Goal: Communication & Community: Answer question/provide support

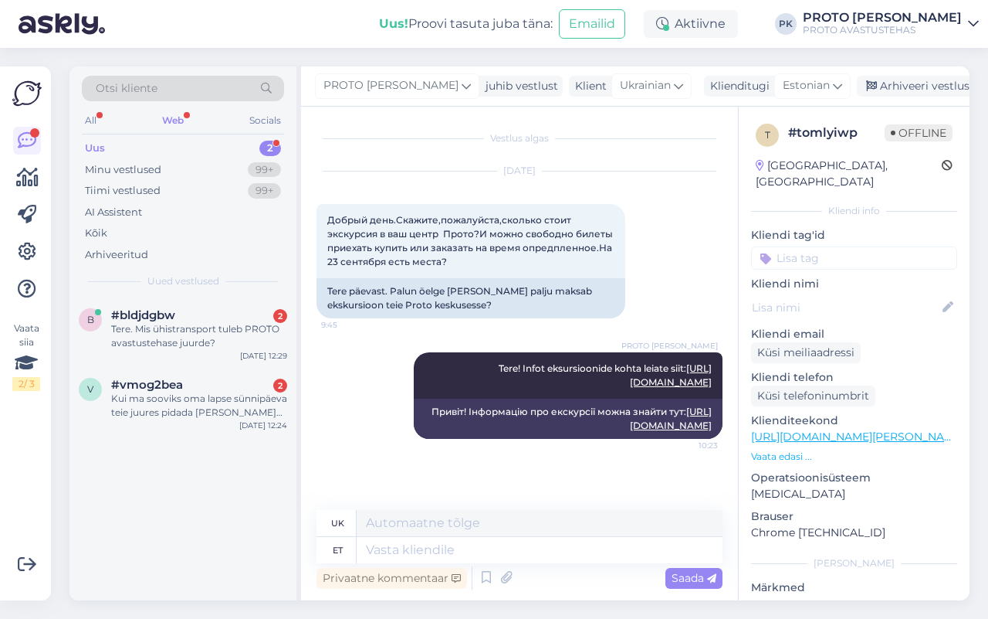
click at [97, 147] on div "Uus" at bounding box center [95, 148] width 20 height 15
click at [172, 117] on div "Web" at bounding box center [173, 120] width 28 height 20
click at [148, 319] on span "#bldjdgbw" at bounding box center [143, 315] width 64 height 14
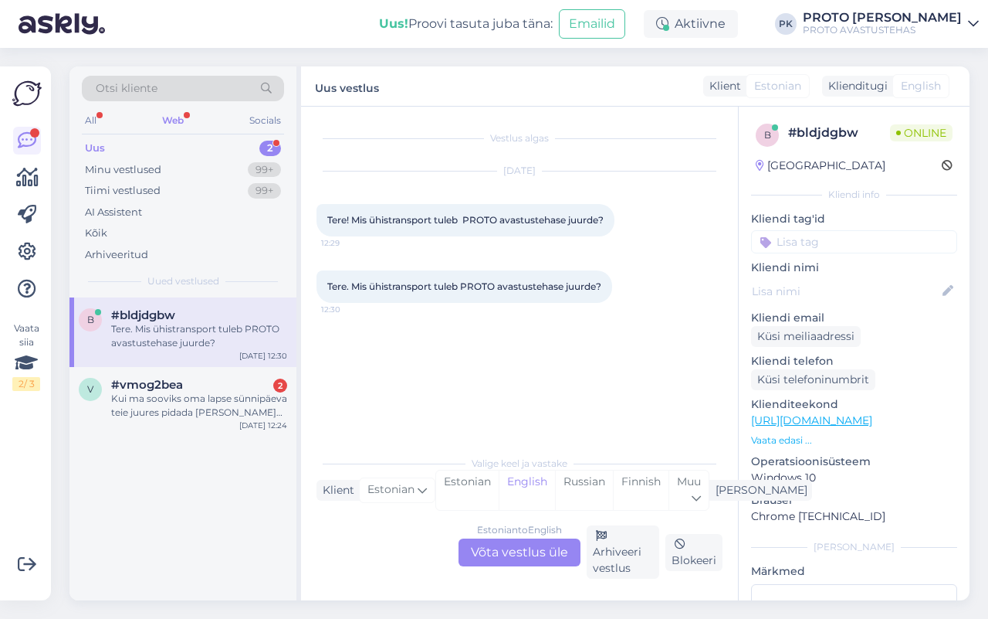
click at [490, 541] on div "Estonian to English Võta vestlus üle" at bounding box center [520, 552] width 122 height 28
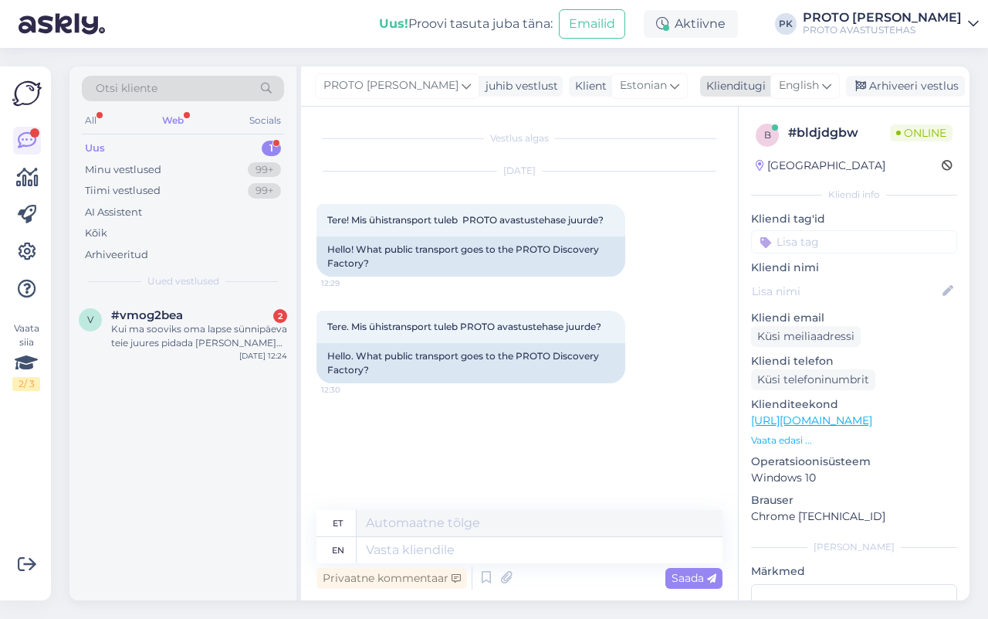
click at [824, 82] on icon at bounding box center [826, 85] width 9 height 17
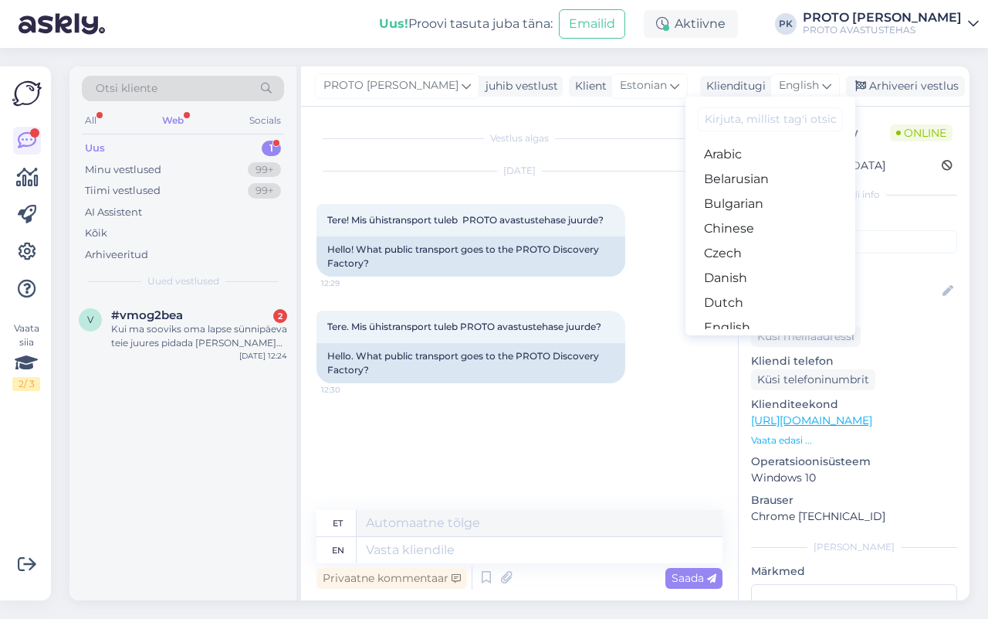
click at [774, 340] on link "Estonian" at bounding box center [771, 352] width 170 height 25
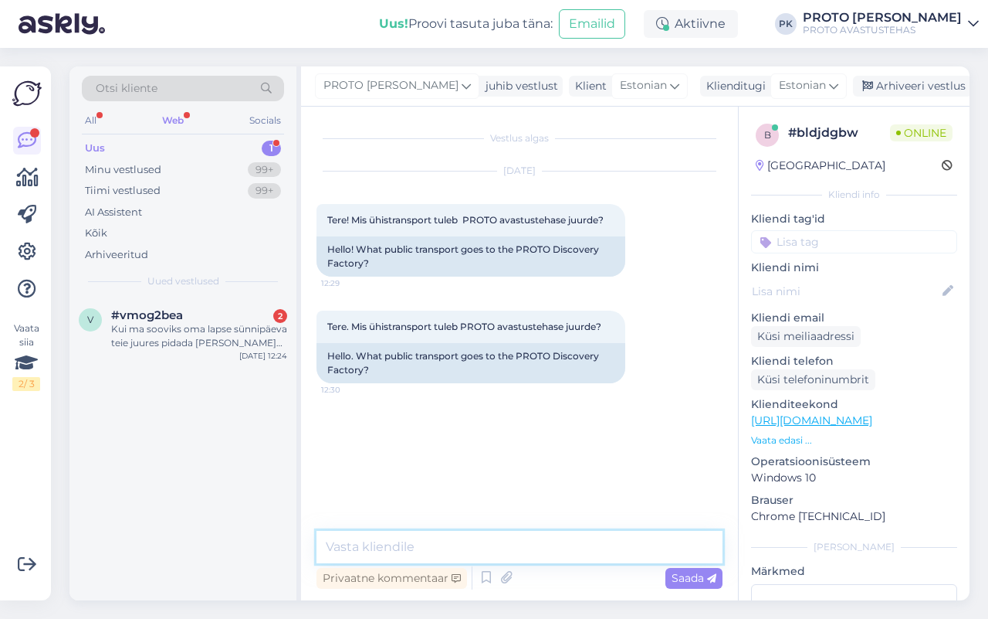
click at [388, 541] on textarea at bounding box center [520, 546] width 406 height 32
paste textarea "[URL][DOMAIN_NAME]"
type textarea "[URL][DOMAIN_NAME]"
click at [522, 557] on textarea "[URL][DOMAIN_NAME]" at bounding box center [520, 546] width 406 height 32
click at [520, 556] on textarea "[URL][DOMAIN_NAME]" at bounding box center [520, 546] width 406 height 32
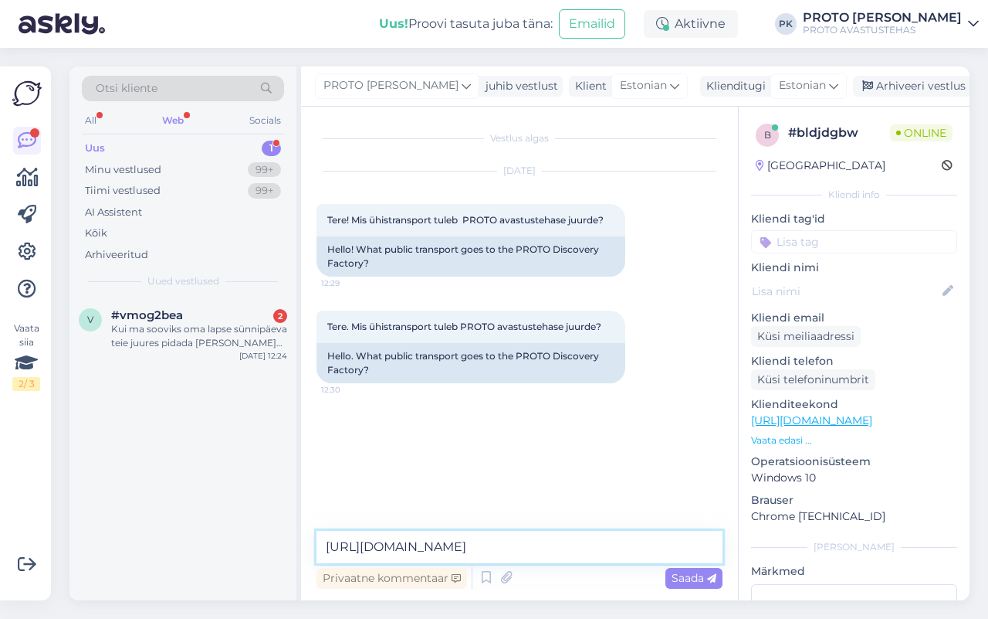
click at [520, 556] on textarea "[URL][DOMAIN_NAME]" at bounding box center [520, 546] width 406 height 32
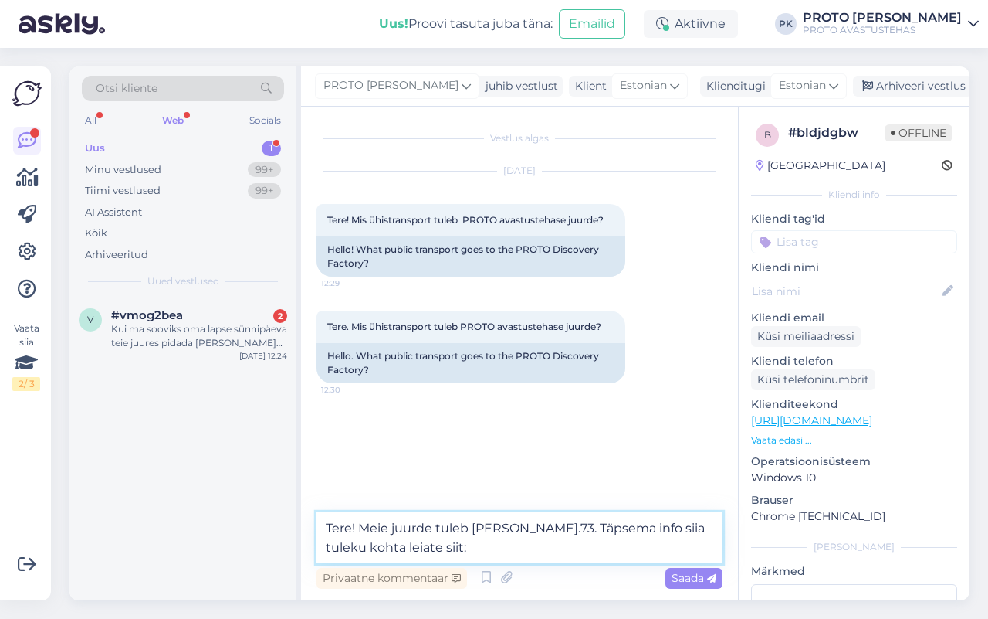
paste textarea "[URL][DOMAIN_NAME]"
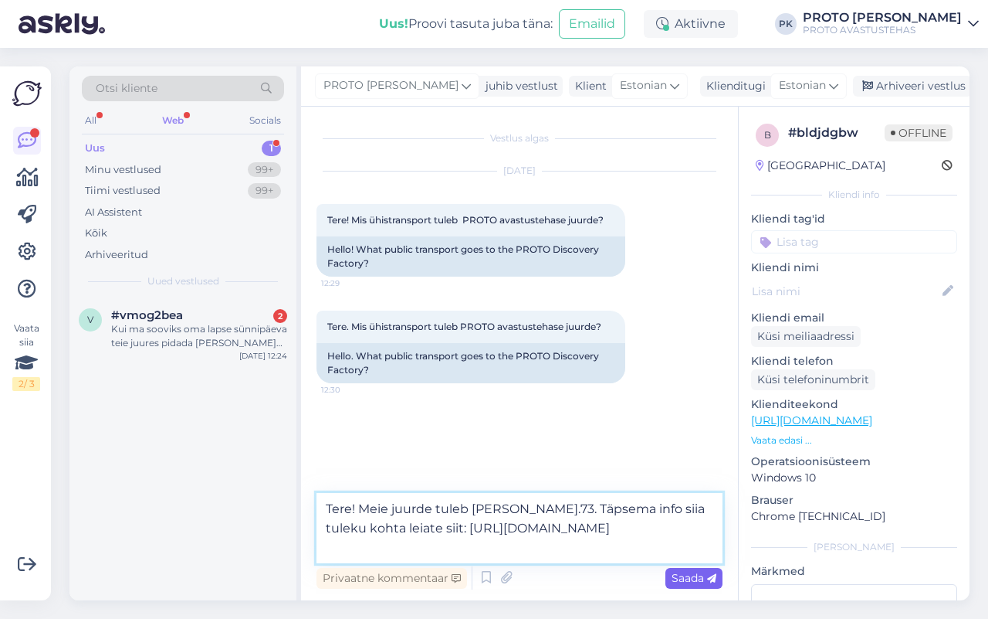
type textarea "Tere! Meie juurde tuleb [PERSON_NAME].73. Täpsema info siia tuleku kohta leiate…"
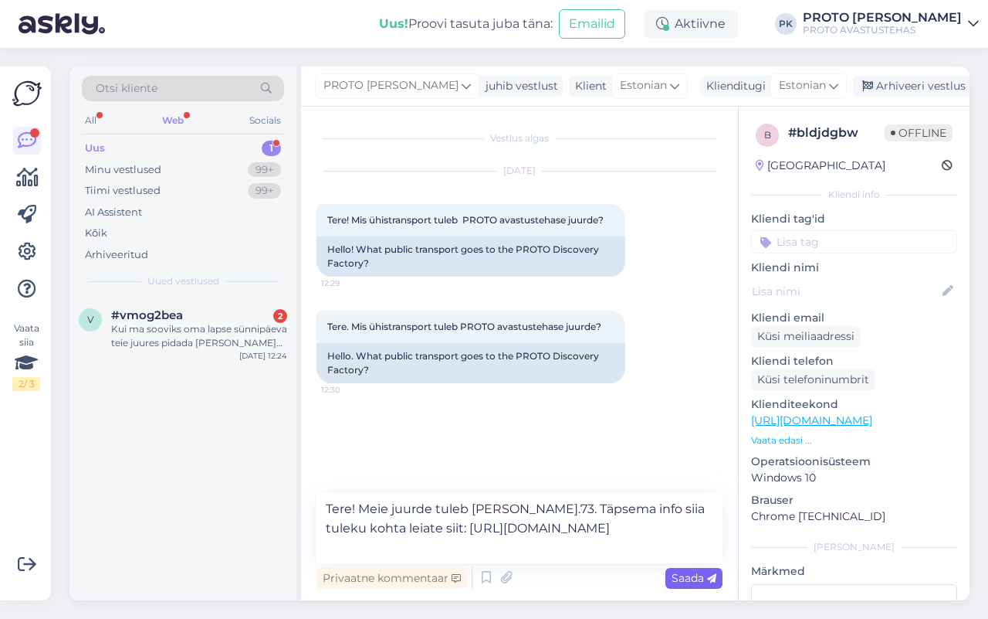
click at [700, 574] on span "Saada" at bounding box center [694, 578] width 45 height 14
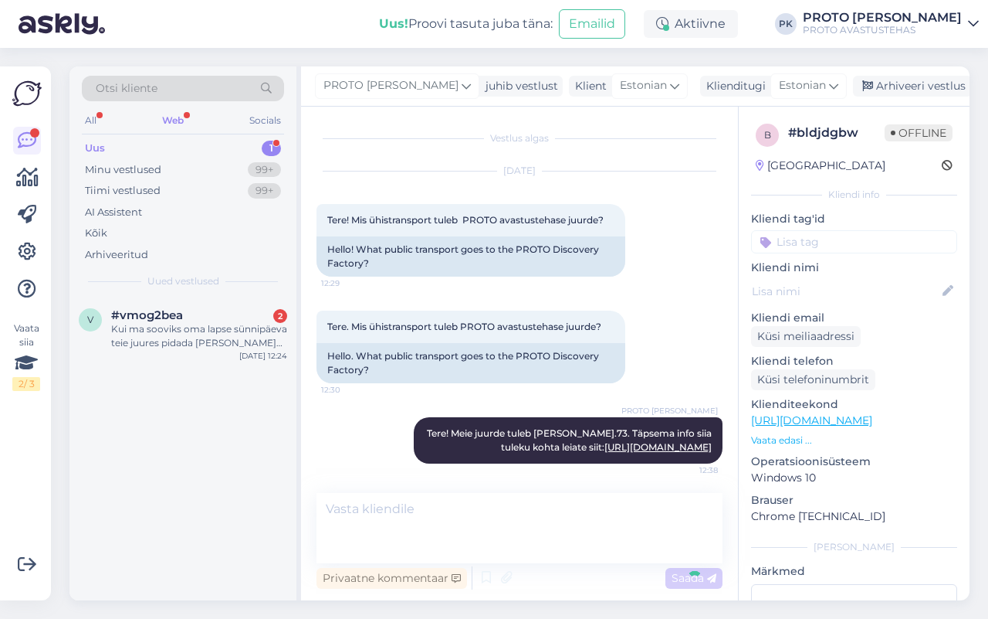
scroll to position [5, 0]
click at [147, 319] on span "#vmog2bea" at bounding box center [147, 315] width 72 height 14
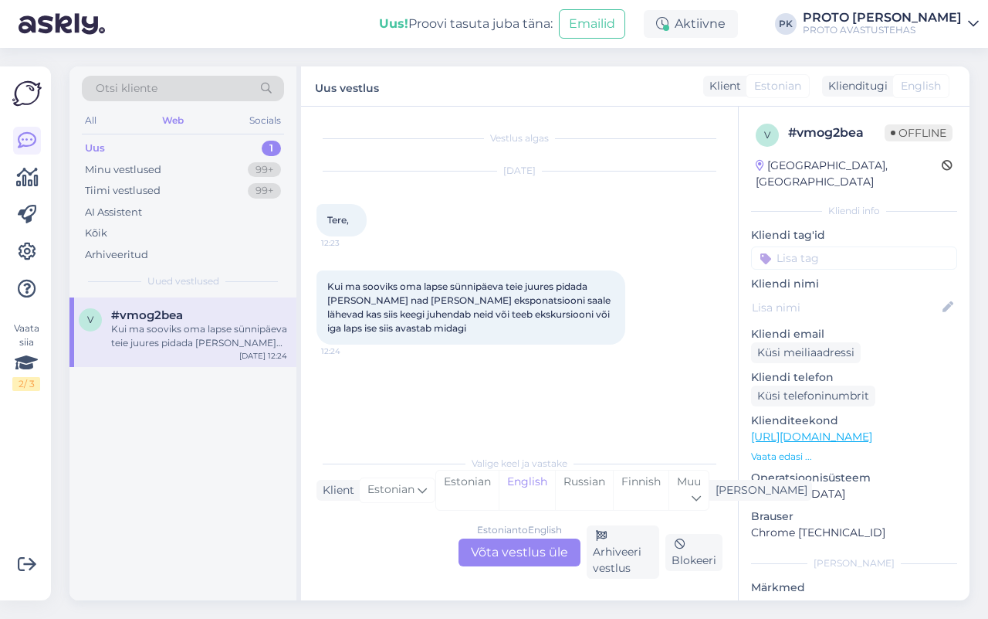
click at [530, 541] on div "Estonian to English Võta vestlus üle" at bounding box center [520, 552] width 122 height 28
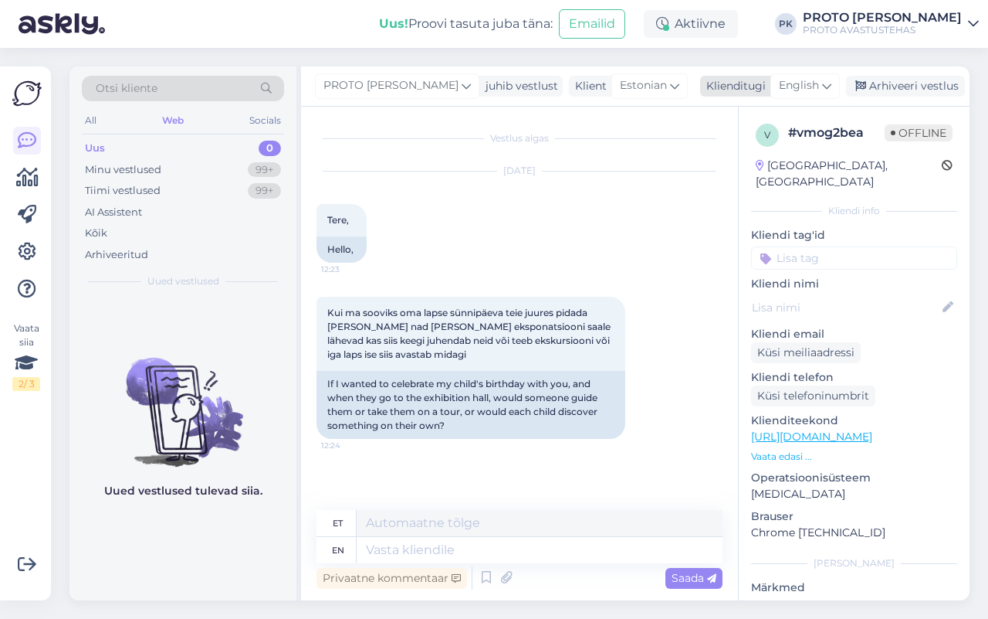
click at [822, 87] on icon at bounding box center [826, 85] width 9 height 17
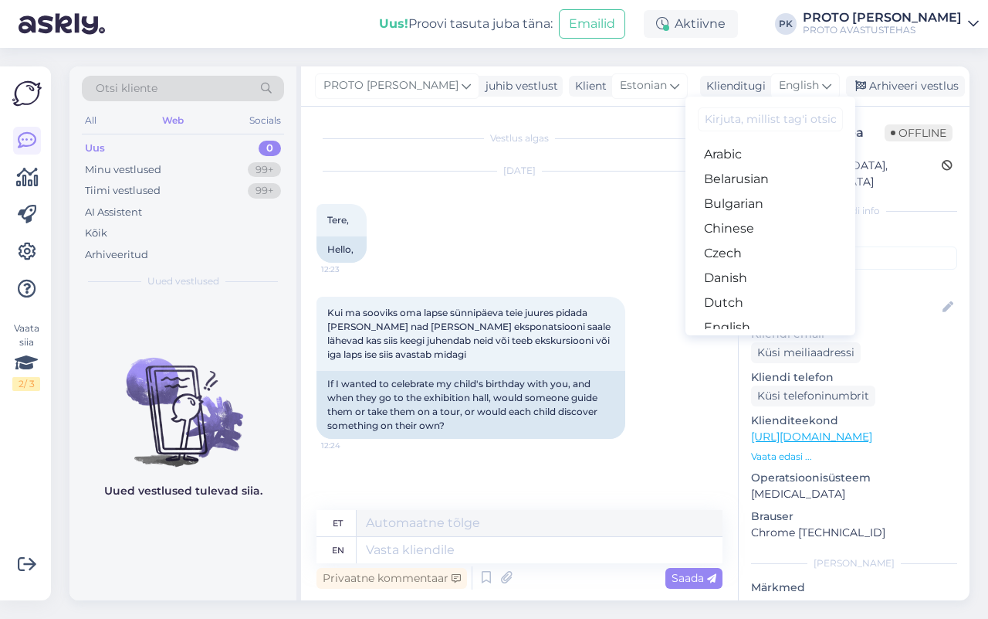
click at [734, 340] on link "Estonian" at bounding box center [771, 352] width 170 height 25
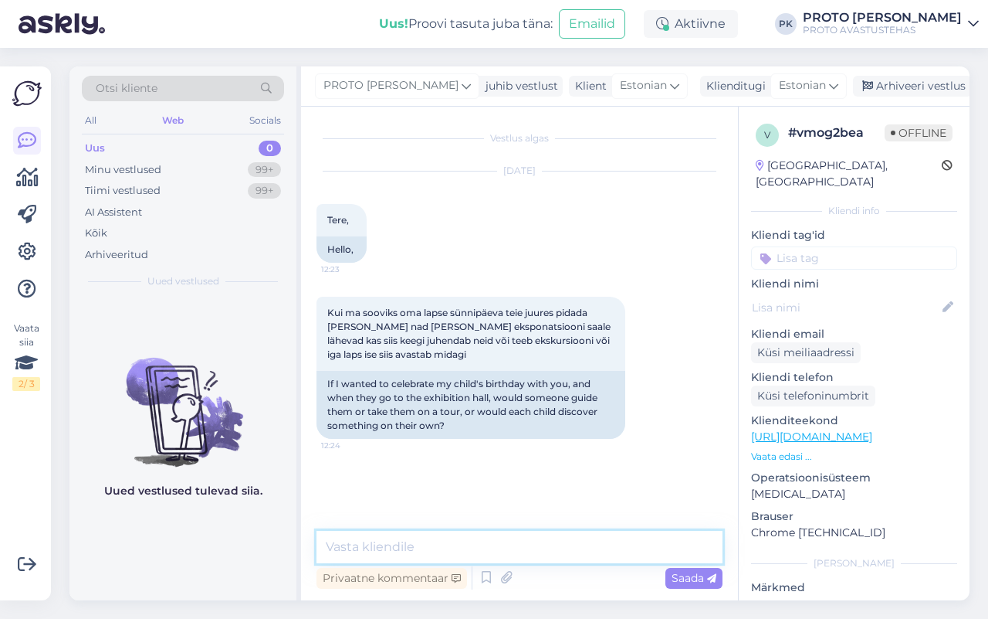
click at [369, 544] on textarea at bounding box center [520, 546] width 406 height 32
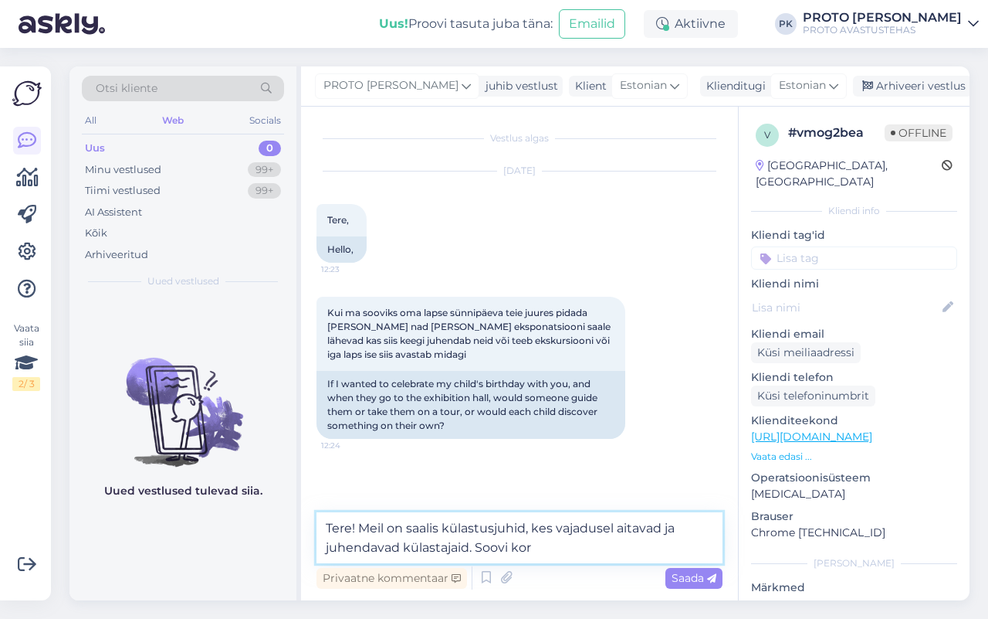
drag, startPoint x: 483, startPoint y: 542, endPoint x: 587, endPoint y: 545, distance: 104.3
click at [585, 544] on textarea "Tere! Meil on saalis külastusjuhid, kes vajadusel aitavad ja juhendavad külasta…" at bounding box center [520, 537] width 406 height 51
type textarea "Tere! Meil on saalis külastusjuhid, kes vajadusel aitavad ja juhendavad külasta…"
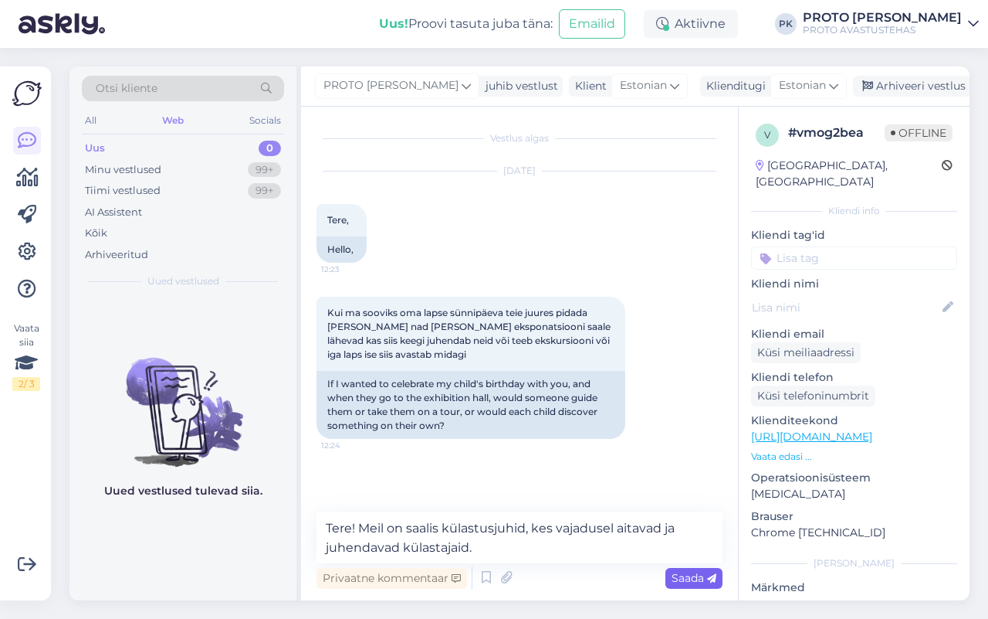
click at [696, 571] on span "Saada" at bounding box center [694, 578] width 45 height 14
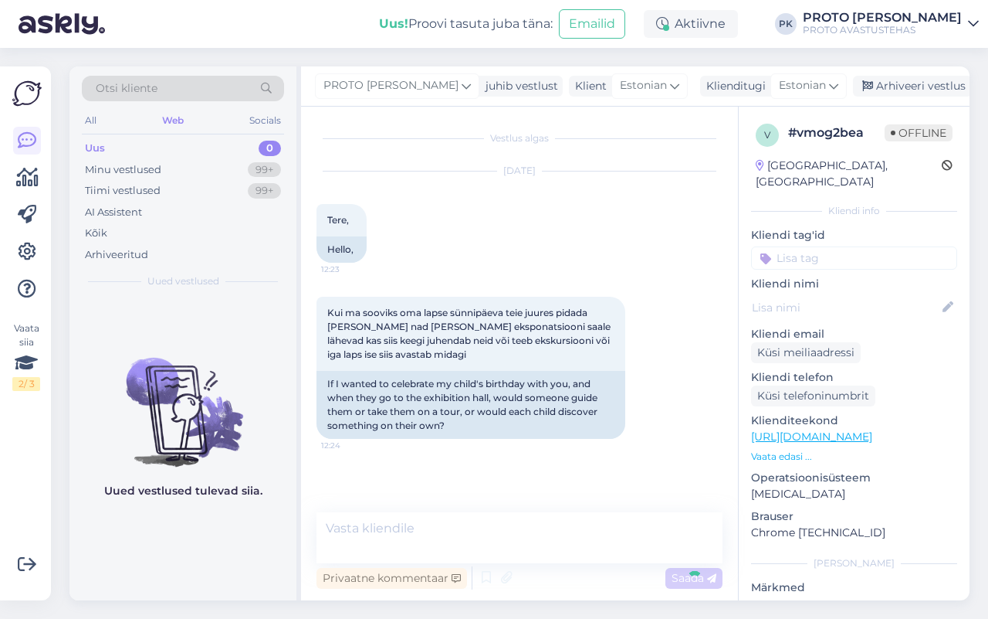
scroll to position [19, 0]
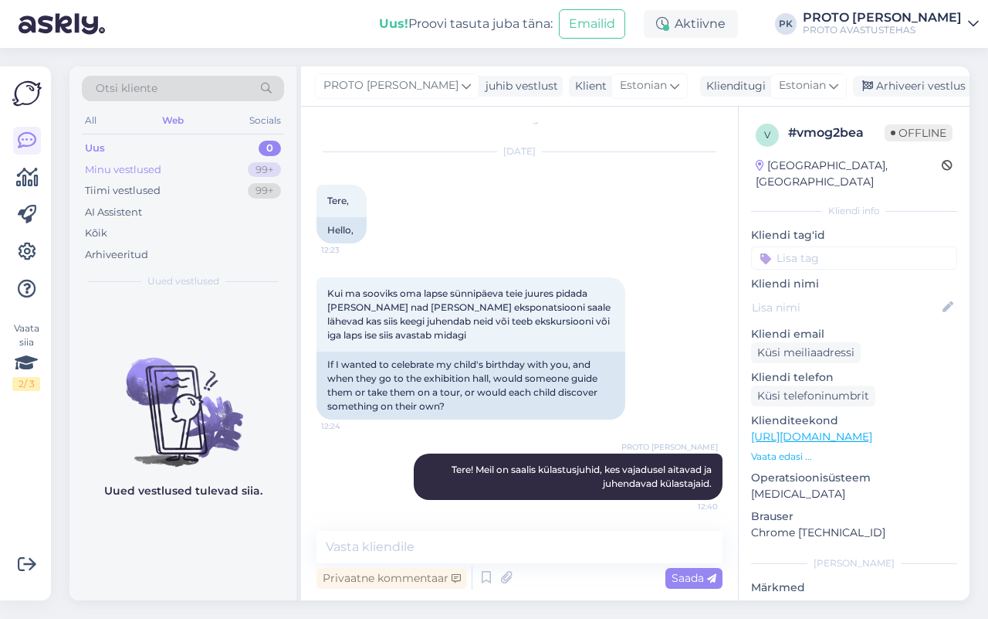
click at [106, 172] on div "Minu vestlused" at bounding box center [123, 169] width 76 height 15
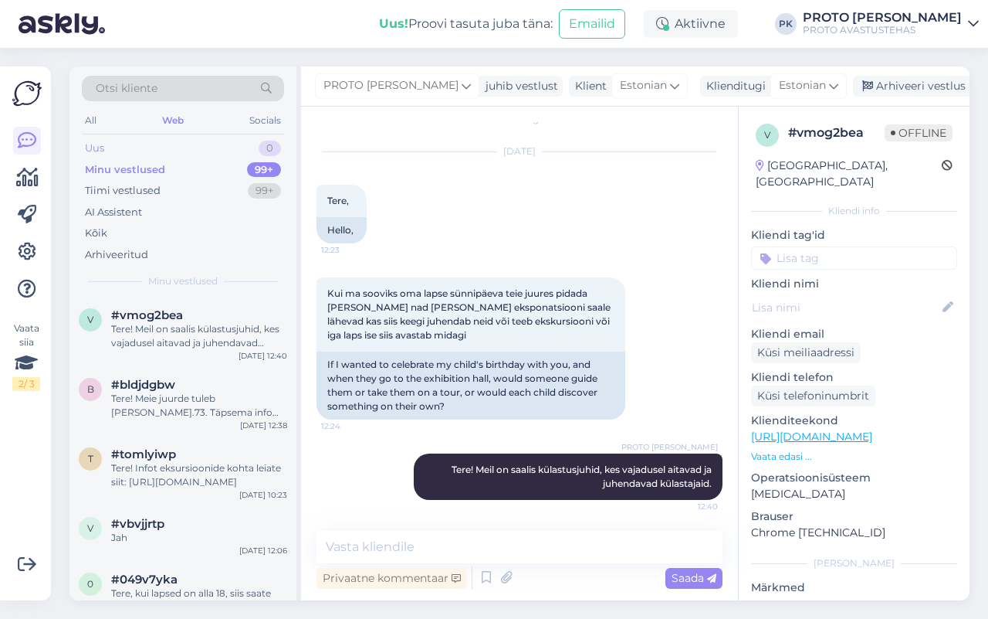
click at [94, 149] on div "Uus" at bounding box center [94, 148] width 19 height 15
